Goal: Task Accomplishment & Management: Manage account settings

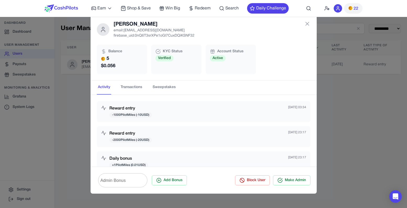
click at [76, 12] on div at bounding box center [60, 8] width 33 height 17
click at [77, 11] on img at bounding box center [60, 8] width 33 height 8
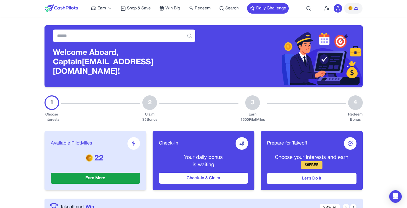
click at [96, 67] on h3 "Welcome Aboard, Captain [PERSON_NAME][EMAIL_ADDRESS][DOMAIN_NAME]!" at bounding box center [124, 62] width 142 height 28
drag, startPoint x: 96, startPoint y: 67, endPoint x: 168, endPoint y: 67, distance: 72.5
click at [168, 67] on h3 "Welcome Aboard, Captain [PERSON_NAME][EMAIL_ADDRESS][DOMAIN_NAME]!" at bounding box center [124, 62] width 142 height 28
copy h3 "[EMAIL_ADDRESS][DOMAIN_NAME]"
click at [328, 9] on icon at bounding box center [327, 9] width 0 height 0
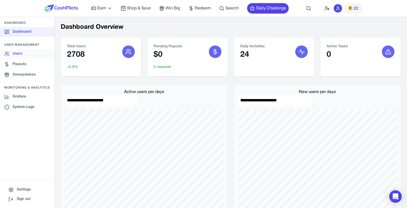
click at [12, 53] on link "Users" at bounding box center [27, 53] width 54 height 9
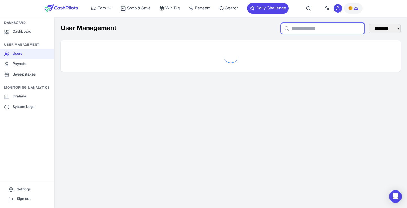
click at [296, 30] on input "text" at bounding box center [323, 28] width 84 height 11
paste input "**********"
type input "**********"
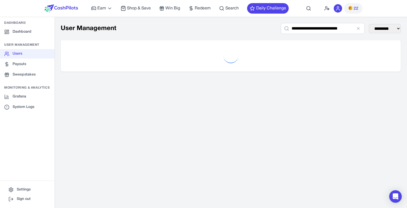
click at [185, 39] on div "**********" at bounding box center [230, 47] width 352 height 61
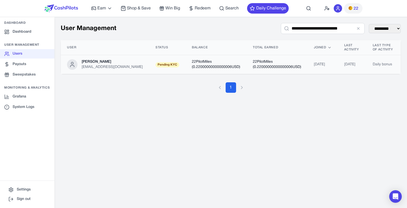
click at [171, 66] on td "Pending KYC" at bounding box center [167, 64] width 36 height 19
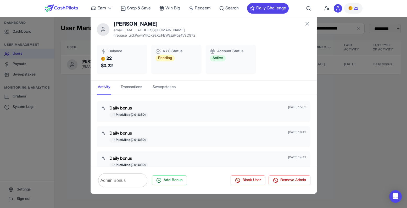
click at [149, 36] on p "firebase_uid: KswhYKcx9sXcFEWaEiRbz4VsD972" at bounding box center [155, 35] width 82 height 5
copy p "KswhYKcx9sXcFEWaEiRbz4VsD972"
click at [164, 31] on p "email: awagucwbgjrmhmrtdc@fxavaj.com" at bounding box center [155, 30] width 82 height 5
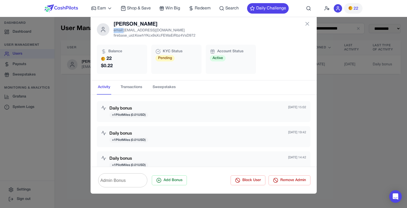
click at [164, 31] on p "email: awagucwbgjrmhmrtdc@fxavaj.com" at bounding box center [155, 30] width 82 height 5
click at [153, 31] on p "email: awagucwbgjrmhmrtdc@fxavaj.com" at bounding box center [155, 30] width 82 height 5
drag, startPoint x: 153, startPoint y: 31, endPoint x: 185, endPoint y: 31, distance: 32.2
click at [185, 31] on p "email: awagucwbgjrmhmrtdc@fxavaj.com" at bounding box center [155, 30] width 82 height 5
copy p "awagucwbgjrmhmrtdc@fxavaj.com"
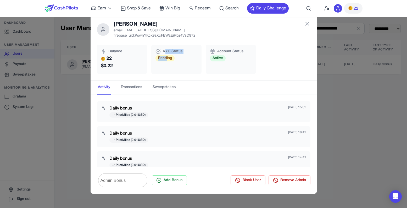
drag, startPoint x: 166, startPoint y: 52, endPoint x: 166, endPoint y: 56, distance: 4.2
click at [166, 56] on div "KYC Status Pending" at bounding box center [176, 59] width 50 height 29
click at [166, 56] on span "Pending" at bounding box center [164, 58] width 19 height 6
click at [77, 8] on img at bounding box center [60, 8] width 33 height 8
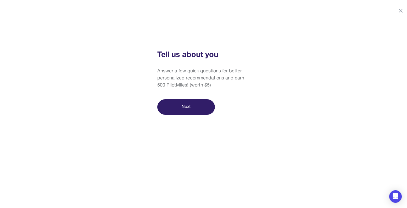
click at [192, 103] on button "Next" at bounding box center [186, 106] width 58 height 15
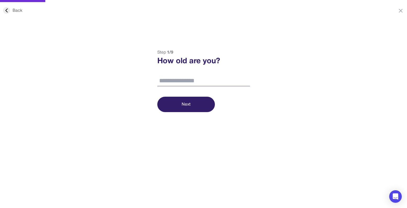
click at [192, 84] on input "number" at bounding box center [203, 81] width 93 height 11
type input "**"
click at [189, 99] on button "Next" at bounding box center [186, 104] width 58 height 15
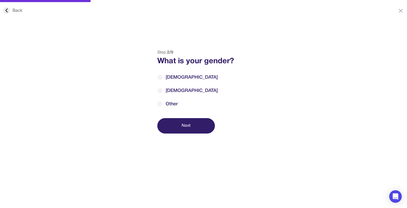
click at [165, 69] on div "Step 2 / 9 What is your gender? Male Female Other Next" at bounding box center [204, 91] width 106 height 84
click at [165, 75] on label "Male" at bounding box center [203, 77] width 93 height 7
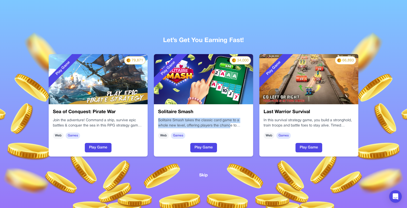
drag, startPoint x: 218, startPoint y: 124, endPoint x: 218, endPoint y: 118, distance: 6.0
click at [218, 118] on div "Solitaire Smash takes the classic card game to a whole new level, offering play…" at bounding box center [203, 123] width 91 height 10
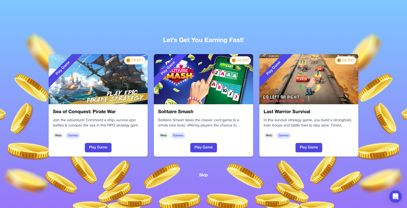
click at [218, 118] on div "Solitaire Smash Solitaire Smash takes the classic card game to a whole new leve…" at bounding box center [203, 130] width 99 height 52
click at [204, 177] on button "Skip" at bounding box center [203, 175] width 9 height 7
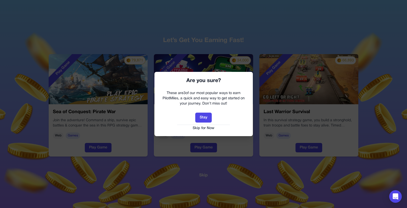
click at [210, 129] on button "Skip for Now" at bounding box center [204, 128] width 88 height 5
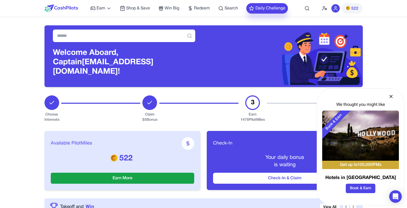
click at [275, 4] on button "Daily Challenge" at bounding box center [267, 8] width 42 height 10
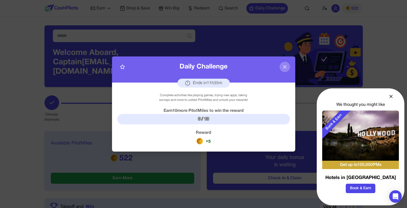
click at [272, 33] on div at bounding box center [203, 104] width 407 height 208
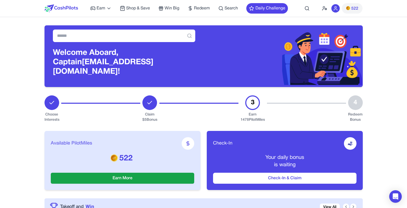
drag, startPoint x: 325, startPoint y: 9, endPoint x: 282, endPoint y: 29, distance: 47.3
click at [176, 66] on h3 "Welcome Aboard, Captain [PERSON_NAME][EMAIL_ADDRESS][DOMAIN_NAME]!" at bounding box center [124, 62] width 142 height 28
drag, startPoint x: 176, startPoint y: 66, endPoint x: 112, endPoint y: 66, distance: 63.8
click at [112, 66] on h3 "Welcome Aboard, Captain [PERSON_NAME][EMAIL_ADDRESS][DOMAIN_NAME]!" at bounding box center [124, 62] width 142 height 28
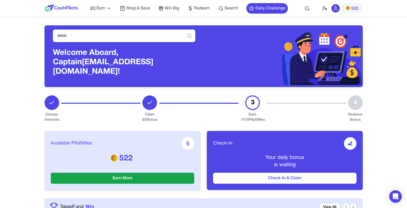
copy h3 "[EMAIL_ADDRESS][DOMAIN_NAME]"
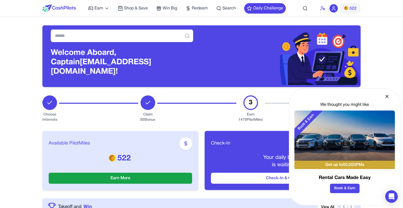
click at [321, 9] on icon at bounding box center [322, 8] width 5 height 5
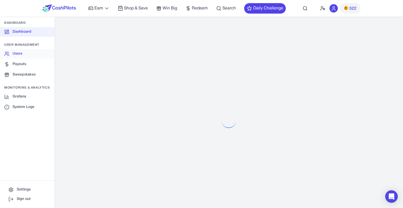
click at [31, 54] on link "Users" at bounding box center [27, 53] width 54 height 9
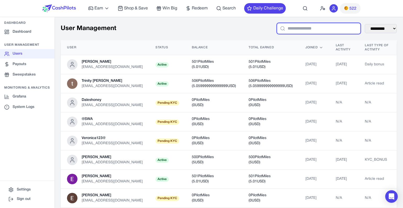
click at [313, 26] on input "text" at bounding box center [319, 28] width 84 height 11
click at [68, 6] on img at bounding box center [58, 8] width 33 height 8
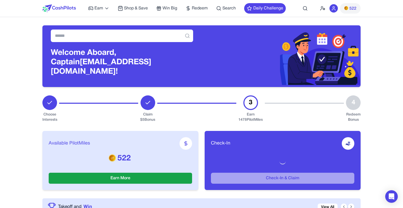
click at [149, 74] on div "Welcome Aboard, Captain awagucwbgjrmhmrtdc@fxavaj.com!" at bounding box center [122, 65] width 142 height 35
click at [171, 66] on h3 "Welcome Aboard, Captain awagucwbgjrmhmrtdc@fxavaj.com!" at bounding box center [122, 62] width 142 height 28
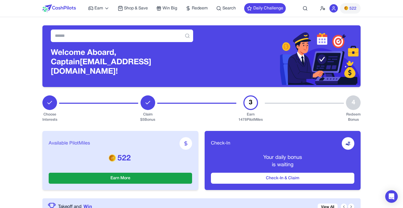
drag, startPoint x: 171, startPoint y: 66, endPoint x: 94, endPoint y: 70, distance: 76.3
click at [94, 70] on div "Welcome Aboard, Captain awagucwbgjrmhmrtdc@fxavaj.com!" at bounding box center [122, 65] width 142 height 35
click at [101, 66] on h3 "Welcome Aboard, Captain awagucwbgjrmhmrtdc@fxavaj.com!" at bounding box center [122, 62] width 142 height 28
drag, startPoint x: 101, startPoint y: 66, endPoint x: 169, endPoint y: 64, distance: 67.8
click at [169, 64] on h3 "Welcome Aboard, Captain awagucwbgjrmhmrtdc@fxavaj.com!" at bounding box center [122, 62] width 142 height 28
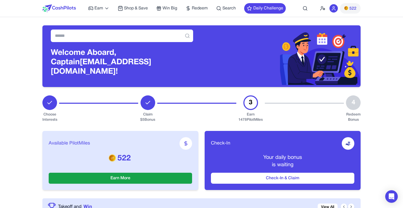
copy h3 "awagucwbgjrmhmrtdc@fxavaj.com"
click at [323, 7] on icon at bounding box center [322, 8] width 5 height 5
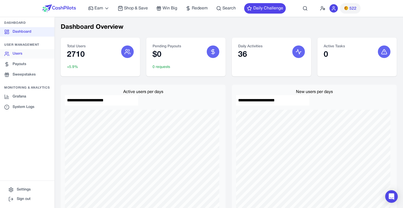
click at [26, 52] on link "Users" at bounding box center [27, 53] width 54 height 9
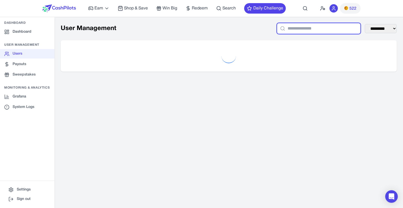
click at [344, 26] on input "text" at bounding box center [319, 28] width 84 height 11
paste input "**********"
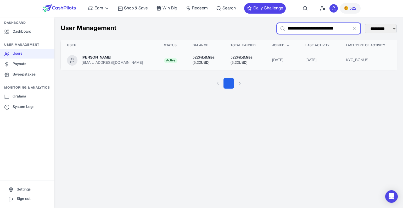
type input "**********"
click at [244, 60] on td "522 PilotMiles ( 5.22 USD)" at bounding box center [245, 60] width 42 height 19
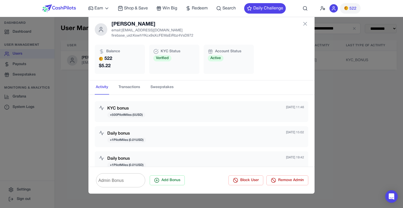
click at [126, 181] on input "Admin Bonus" at bounding box center [120, 180] width 49 height 15
type input "***"
click at [180, 181] on button "Add Bonus" at bounding box center [167, 181] width 35 height 10
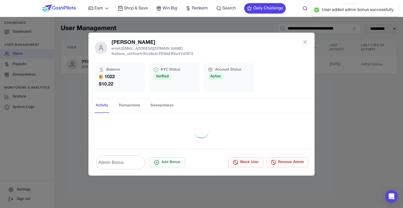
click at [61, 9] on img at bounding box center [58, 8] width 33 height 8
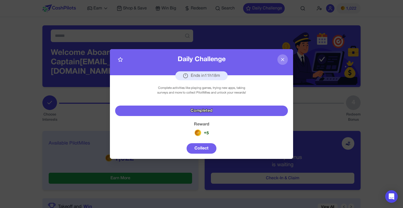
click at [286, 60] on button at bounding box center [282, 59] width 10 height 10
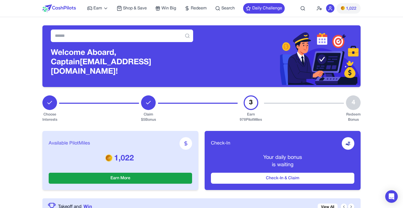
click at [348, 10] on span "1,022" at bounding box center [351, 8] width 10 height 6
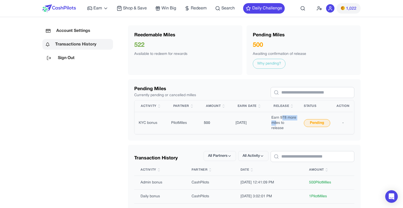
drag, startPoint x: 281, startPoint y: 117, endPoint x: 276, endPoint y: 125, distance: 9.4
click at [276, 125] on td "Earn 978 more miles to release" at bounding box center [283, 123] width 33 height 22
click at [52, 5] on img at bounding box center [58, 8] width 33 height 8
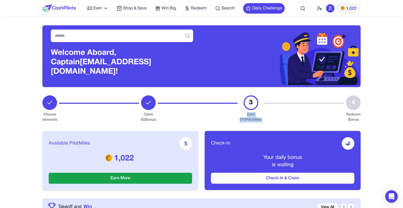
drag, startPoint x: 248, startPoint y: 107, endPoint x: 265, endPoint y: 118, distance: 20.2
click at [265, 118] on div "Choose Interests Claim $ 5 Bonus 3 Earn 978 PilotMiles 4 Redeem Bonus" at bounding box center [201, 109] width 318 height 27
drag, startPoint x: 265, startPoint y: 118, endPoint x: 245, endPoint y: 111, distance: 21.4
click at [245, 111] on div "Choose Interests Claim $ 5 Bonus 3 Earn 978 PilotMiles 4 Redeem Bonus" at bounding box center [201, 109] width 318 height 27
click at [245, 112] on div "Earn 978 PilotMiles" at bounding box center [251, 117] width 22 height 10
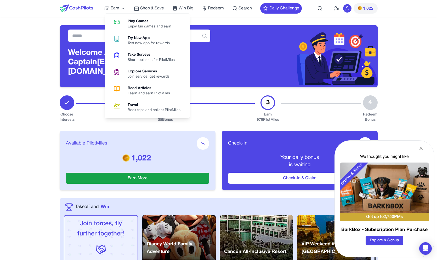
click at [83, 12] on img at bounding box center [76, 8] width 33 height 8
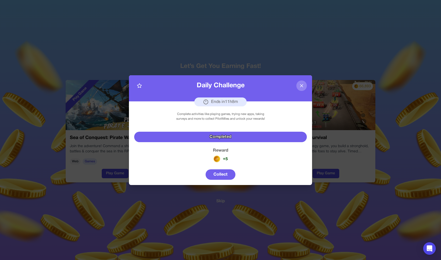
drag, startPoint x: 300, startPoint y: 87, endPoint x: 297, endPoint y: 78, distance: 9.3
click at [301, 86] on icon at bounding box center [301, 85] width 5 height 5
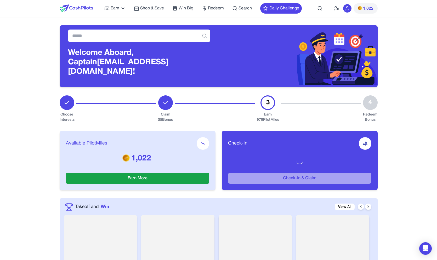
click at [371, 8] on span "1,022" at bounding box center [368, 8] width 10 height 6
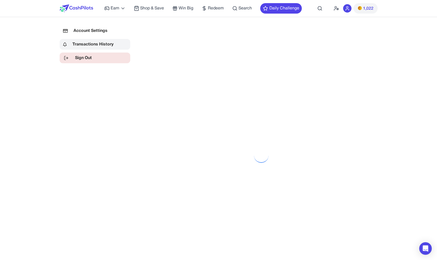
click at [100, 60] on link "Sign Out" at bounding box center [95, 58] width 71 height 11
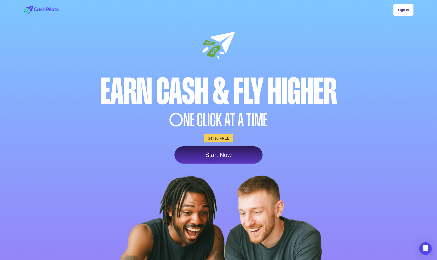
click at [404, 15] on link "Sign In" at bounding box center [404, 10] width 20 height 12
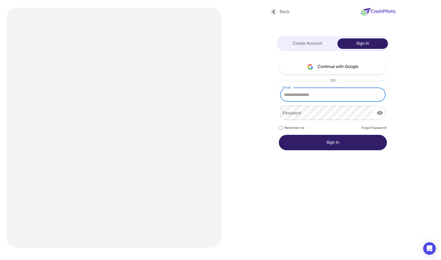
click at [307, 91] on input "Email" at bounding box center [332, 94] width 105 height 15
type input "**********"
click at [300, 140] on button "Sign In" at bounding box center [333, 142] width 108 height 15
